Goal: Information Seeking & Learning: Learn about a topic

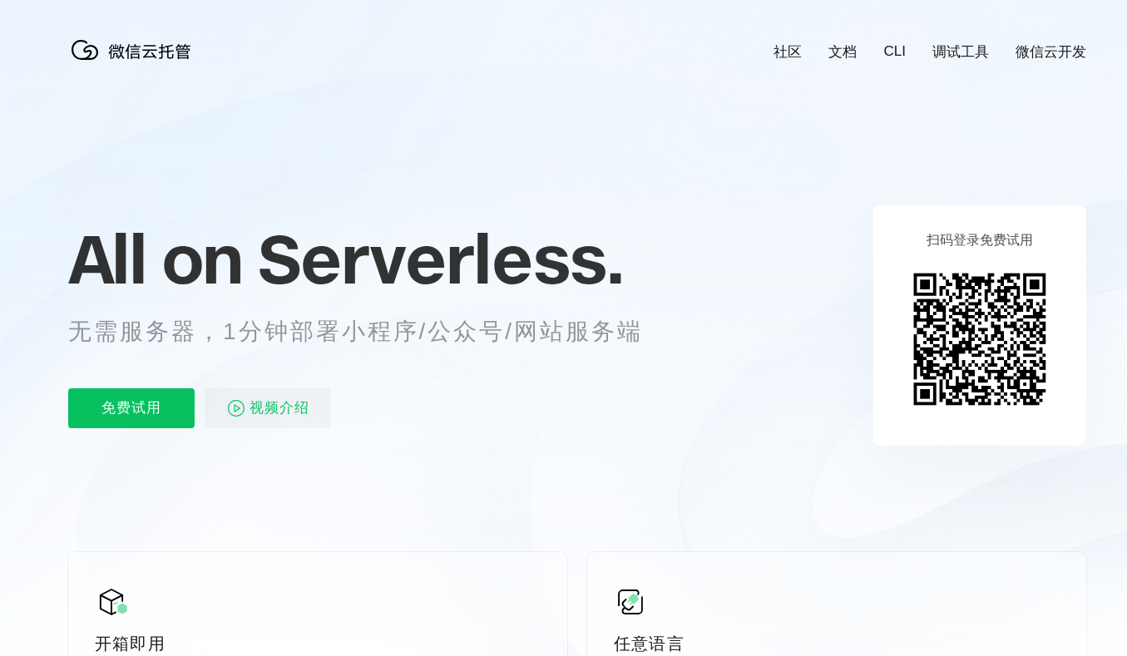
scroll to position [0, 2957]
click at [126, 417] on p "免费试用" at bounding box center [131, 408] width 126 height 40
click at [225, 466] on icon at bounding box center [577, 449] width 1597 height 898
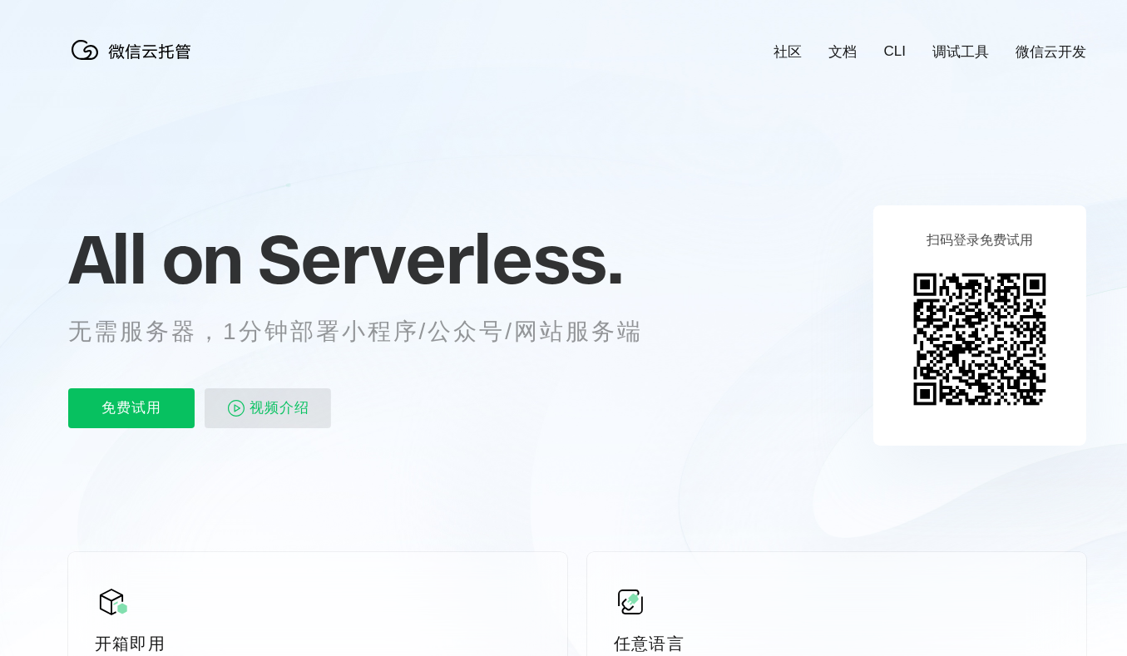
click at [276, 412] on span "视频介绍" at bounding box center [279, 408] width 60 height 40
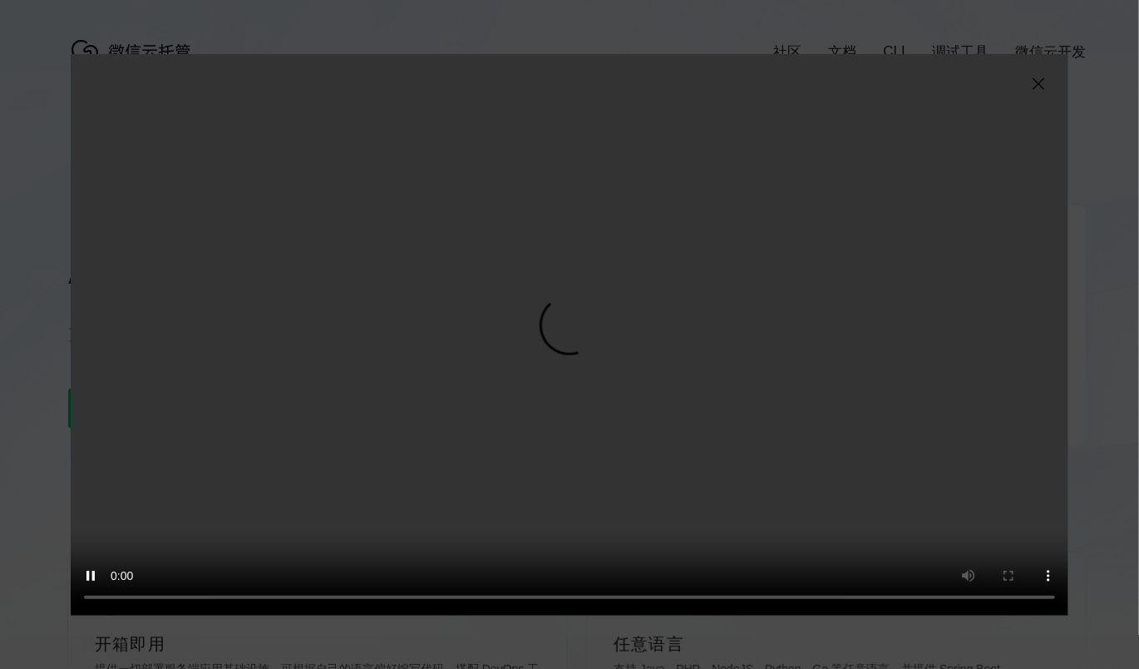
click at [515, 419] on video "抱歉，您的浏览器暂不支持播放此视频" at bounding box center [570, 334] width 998 height 561
click at [1036, 86] on img at bounding box center [1039, 84] width 20 height 20
